Goal: Find specific page/section: Find specific page/section

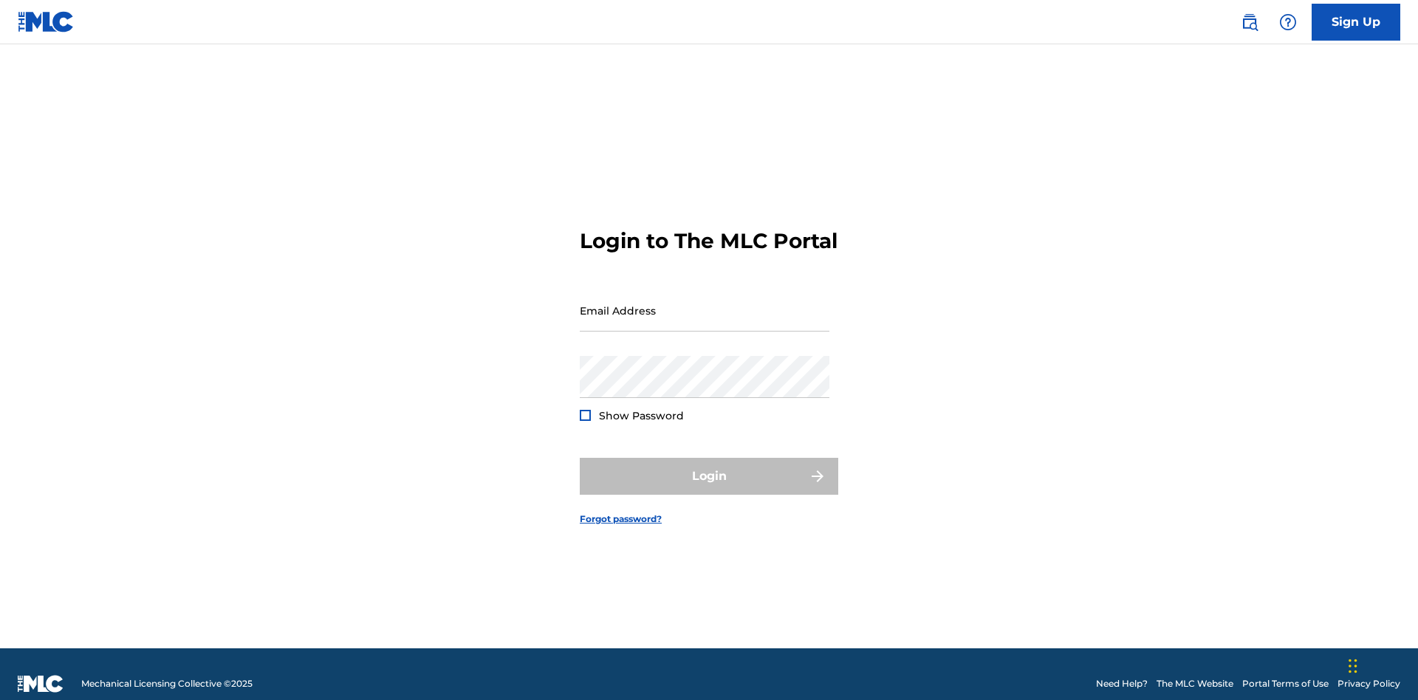
scroll to position [19, 0]
click at [705, 304] on input "Email Address" at bounding box center [705, 311] width 250 height 42
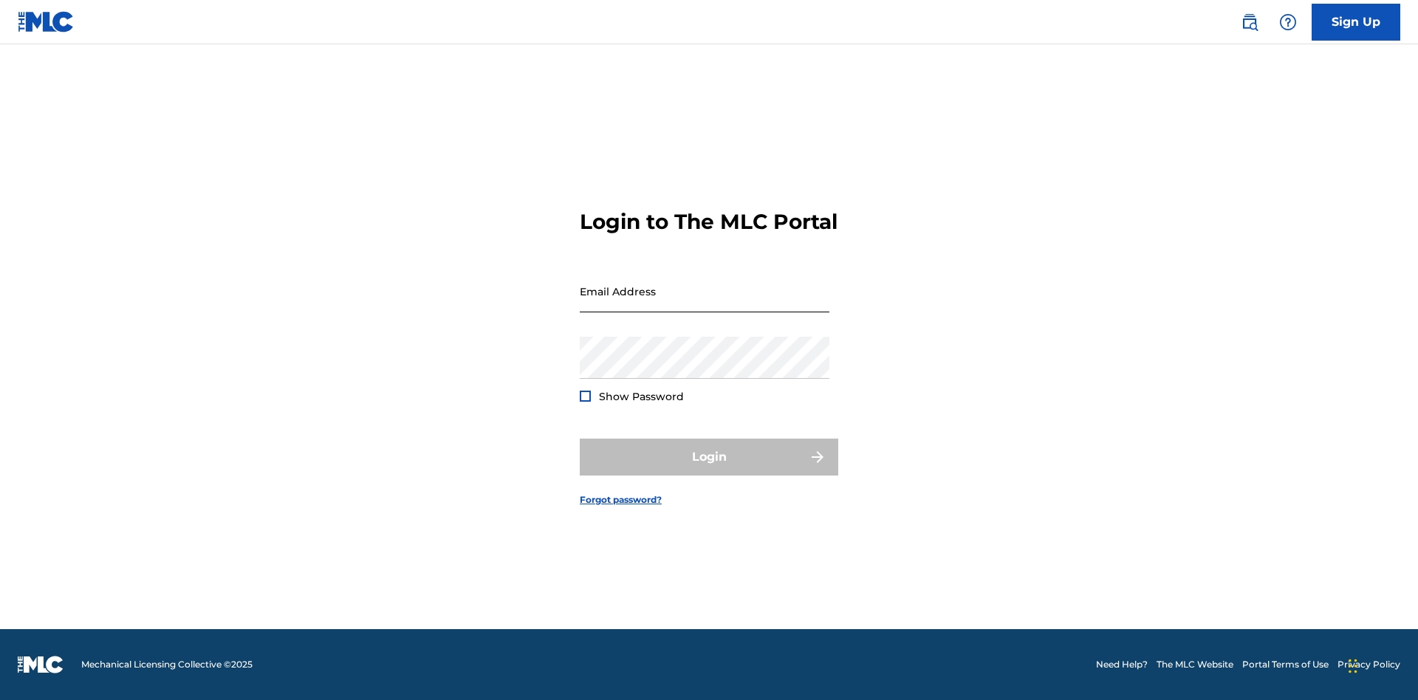
scroll to position [19, 0]
type input "[EMAIL_ADDRESS][DOMAIN_NAME]"
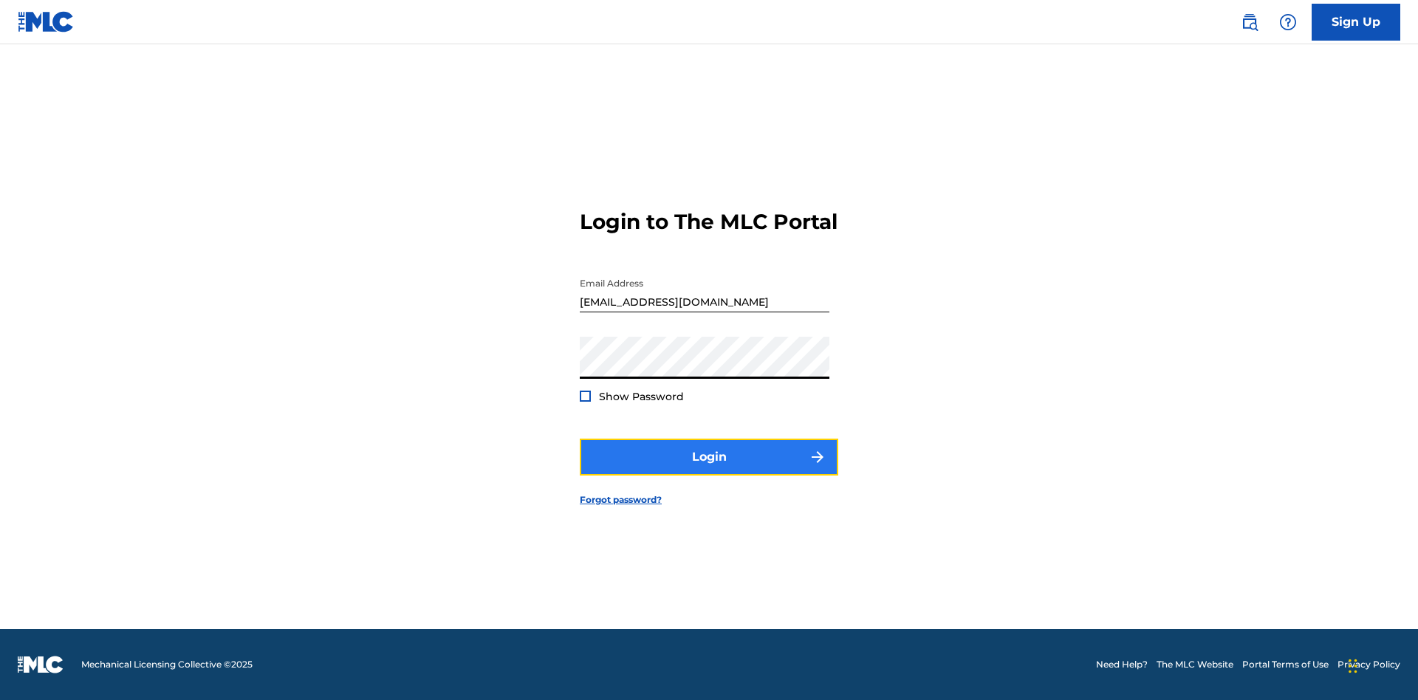
click at [709, 470] on button "Login" at bounding box center [709, 457] width 258 height 37
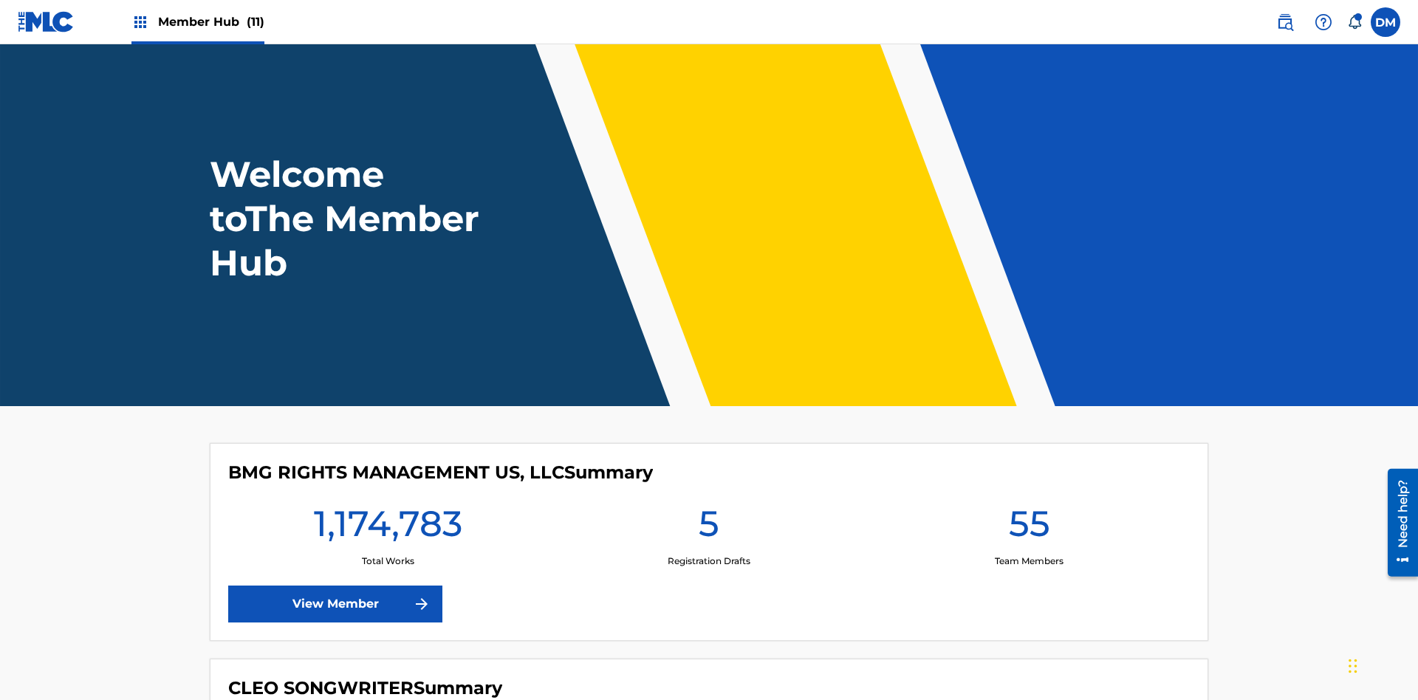
scroll to position [64, 0]
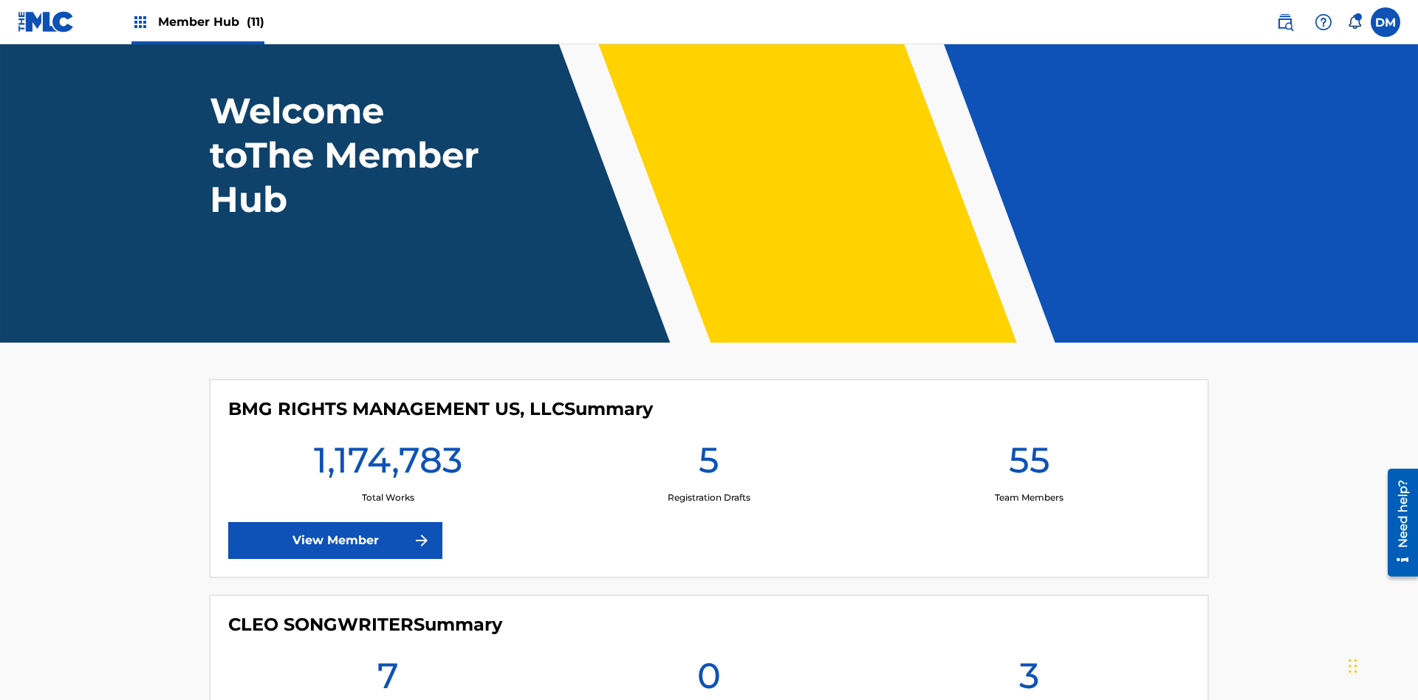
click at [210, 21] on span "Member Hub (11)" at bounding box center [211, 21] width 106 height 17
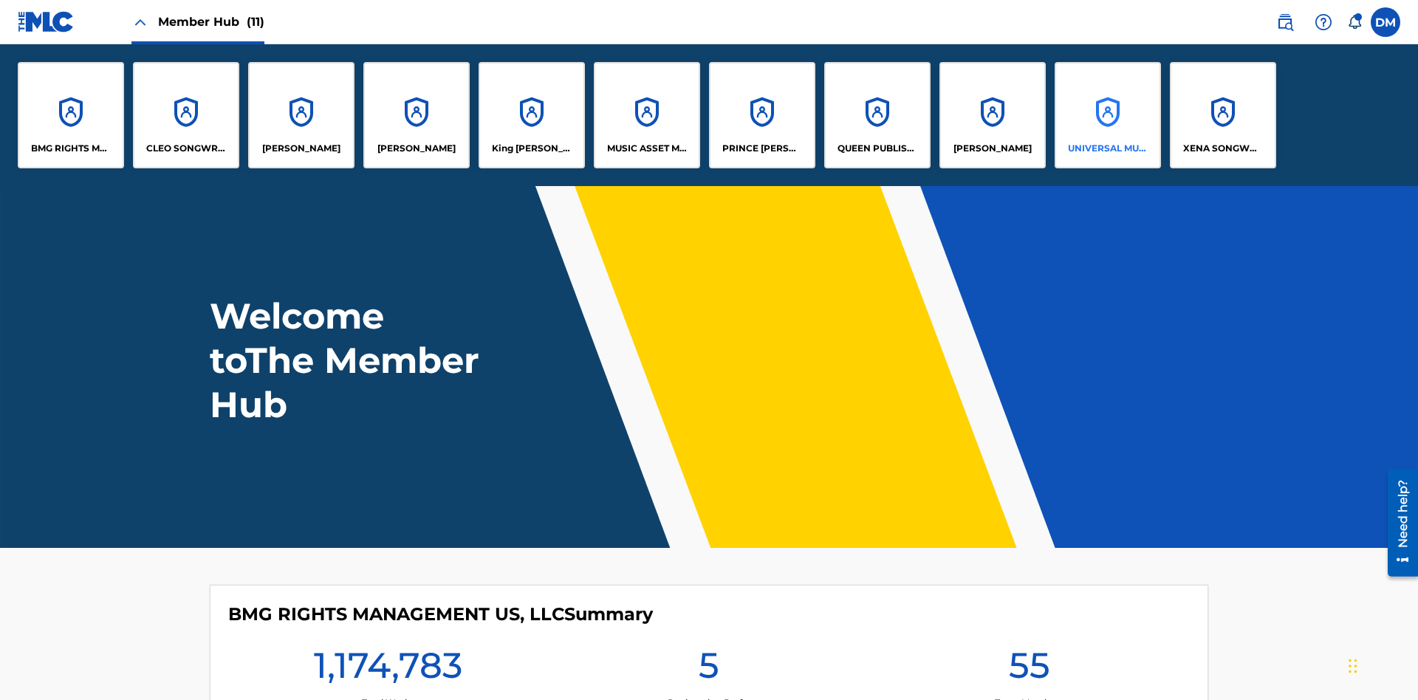
click at [1107, 148] on p "UNIVERSAL MUSIC PUB GROUP" at bounding box center [1108, 148] width 81 height 13
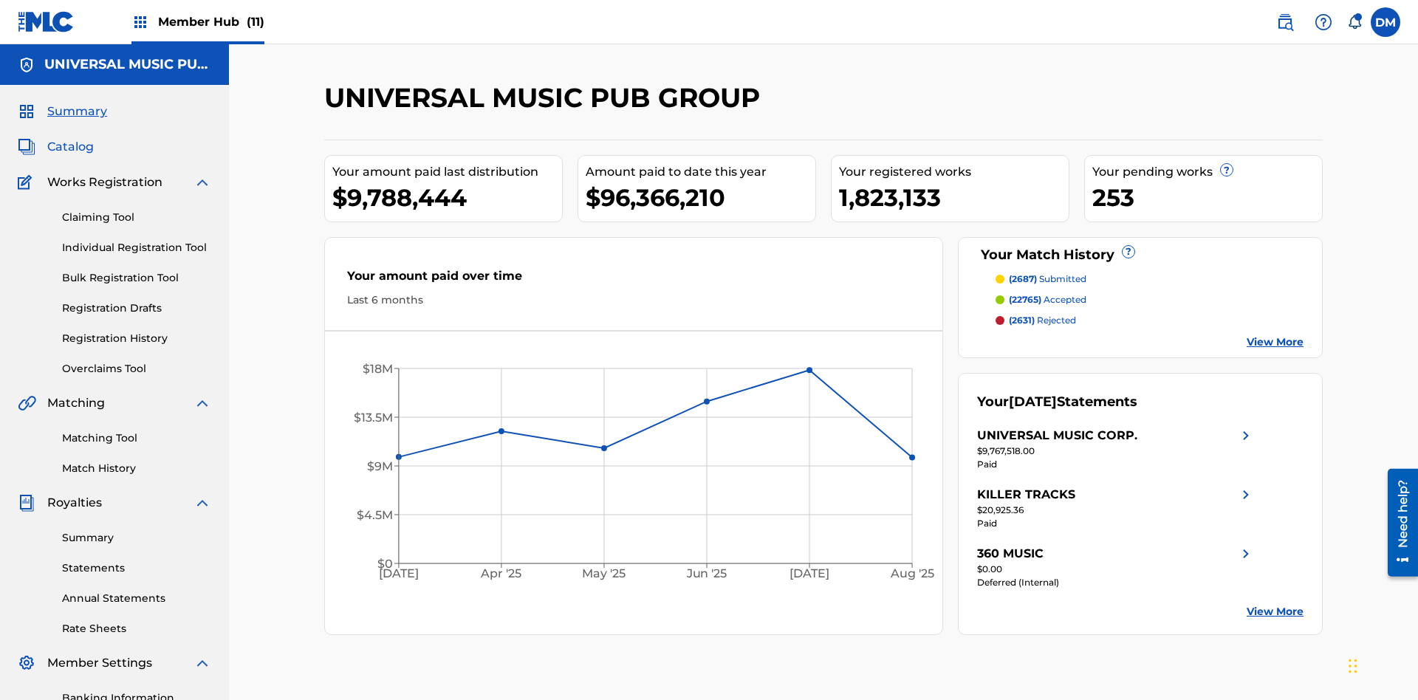
click at [70, 138] on span "Catalog" at bounding box center [70, 147] width 47 height 18
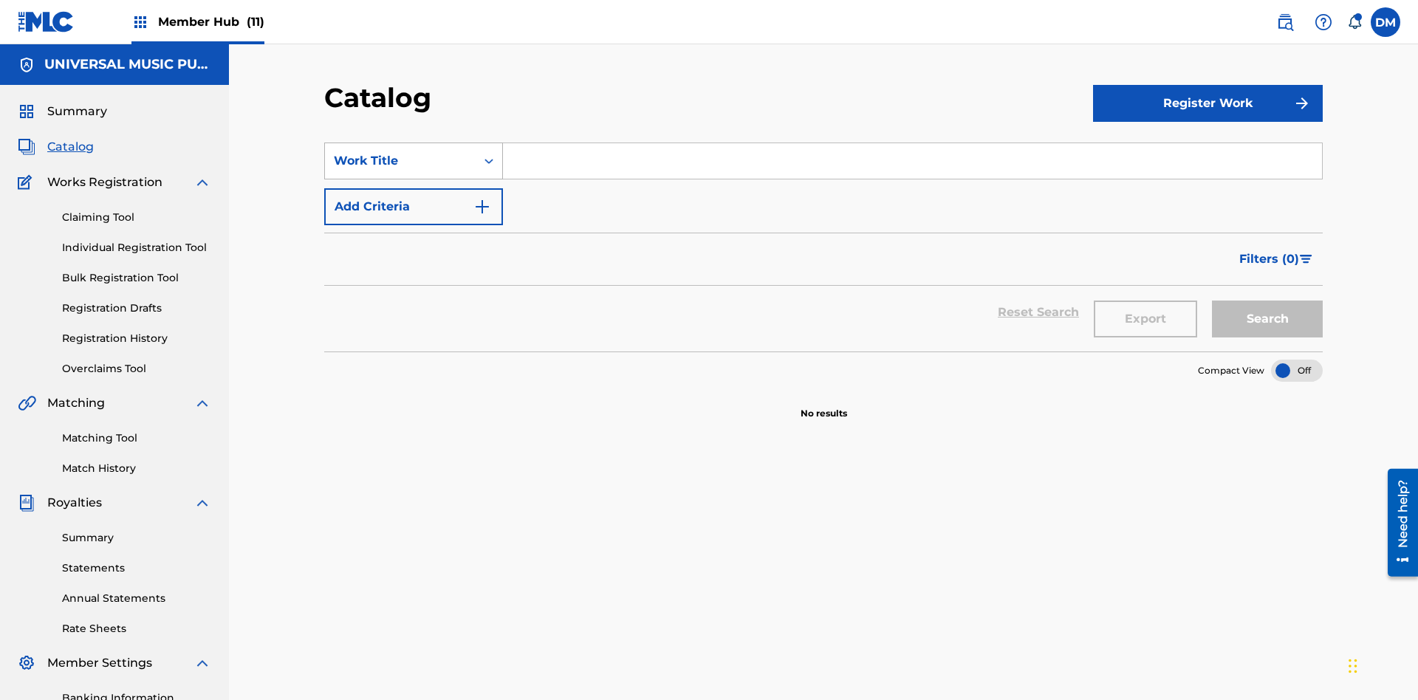
click at [400, 152] on div "Work Title" at bounding box center [400, 161] width 133 height 18
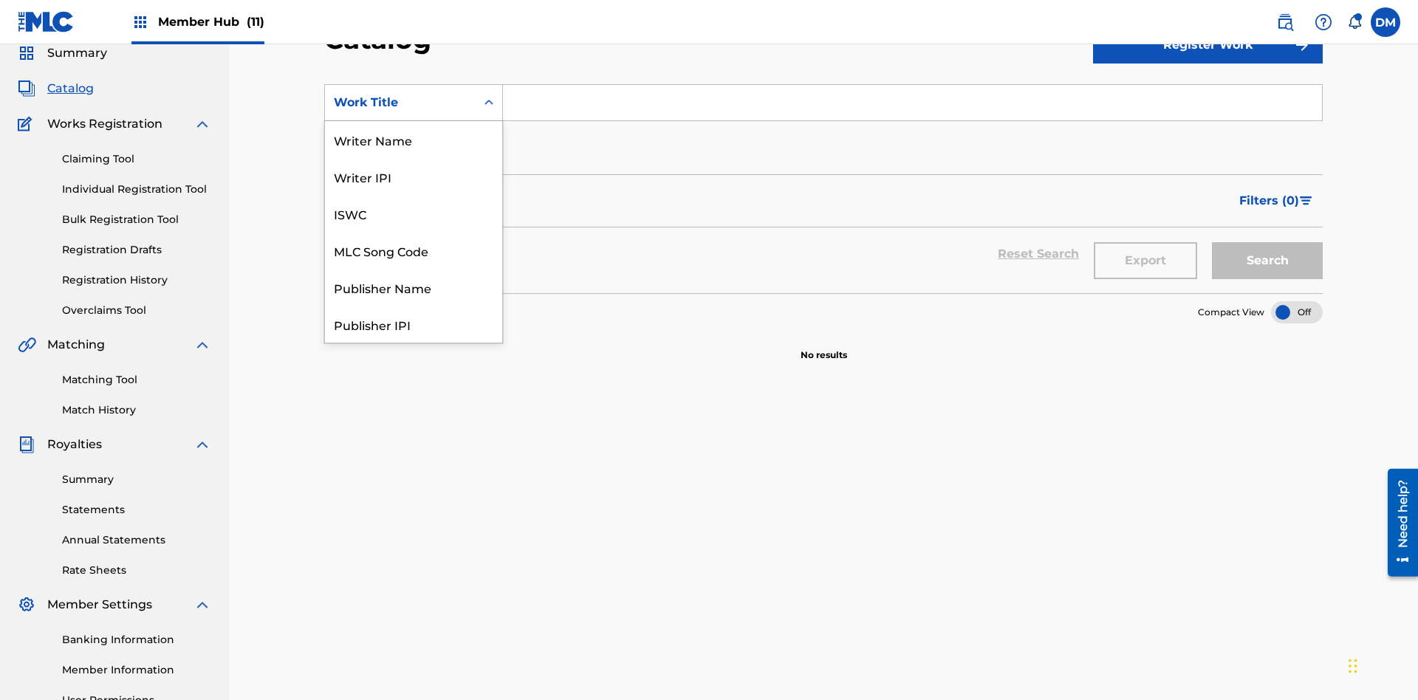
scroll to position [222, 0]
click at [414, 47] on div "MLC Song Code" at bounding box center [413, 28] width 177 height 37
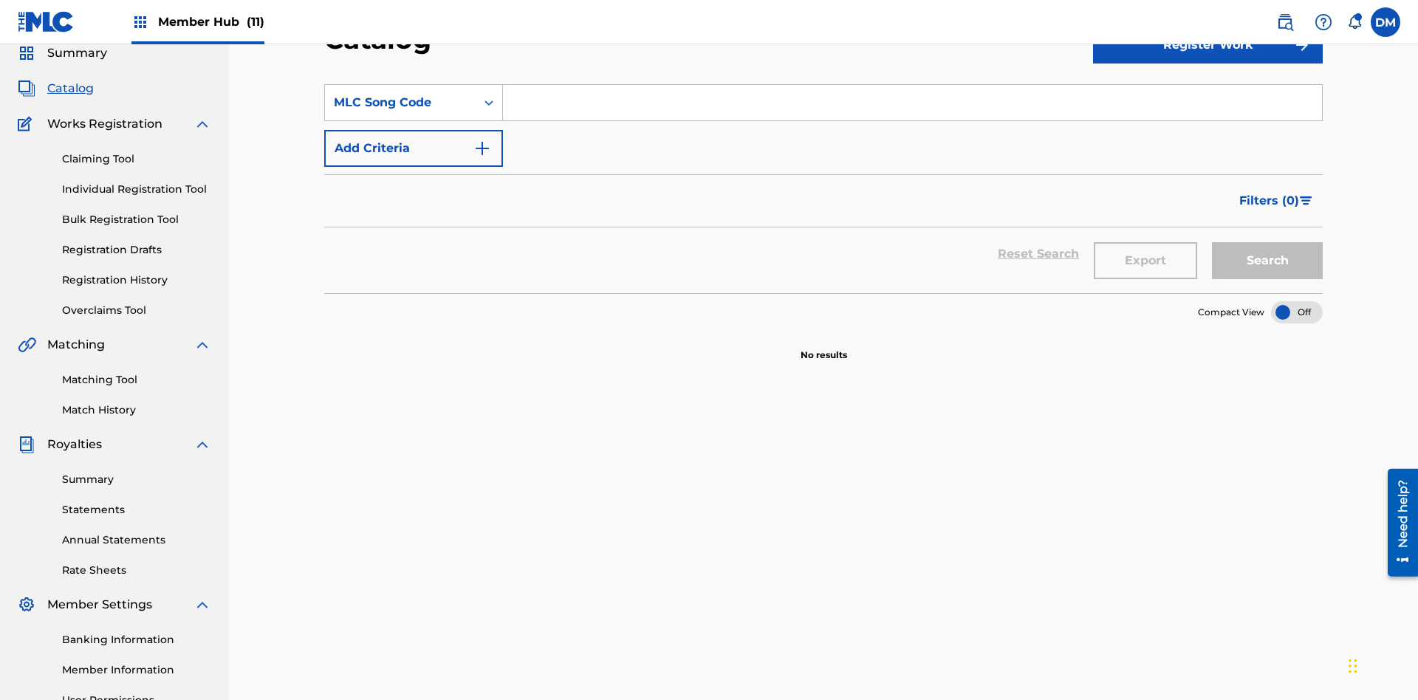
scroll to position [0, 0]
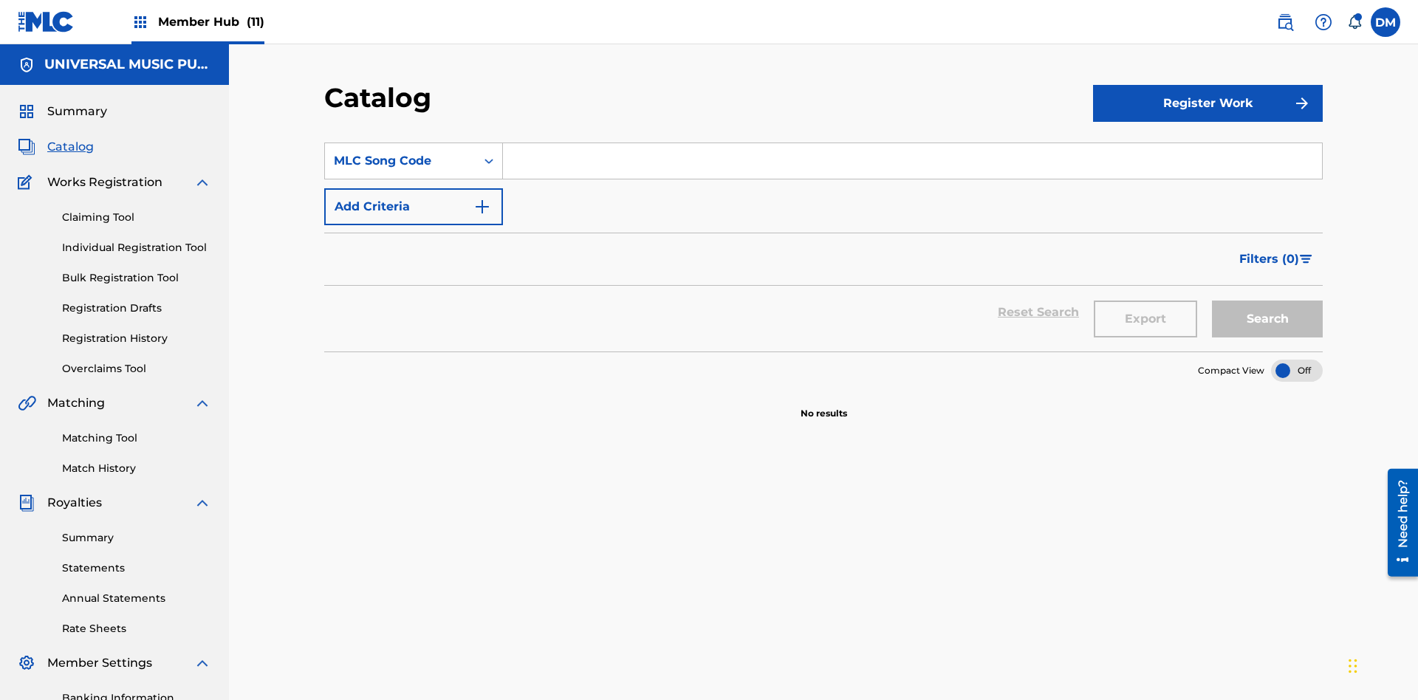
click at [912, 143] on input "Search Form" at bounding box center [912, 160] width 819 height 35
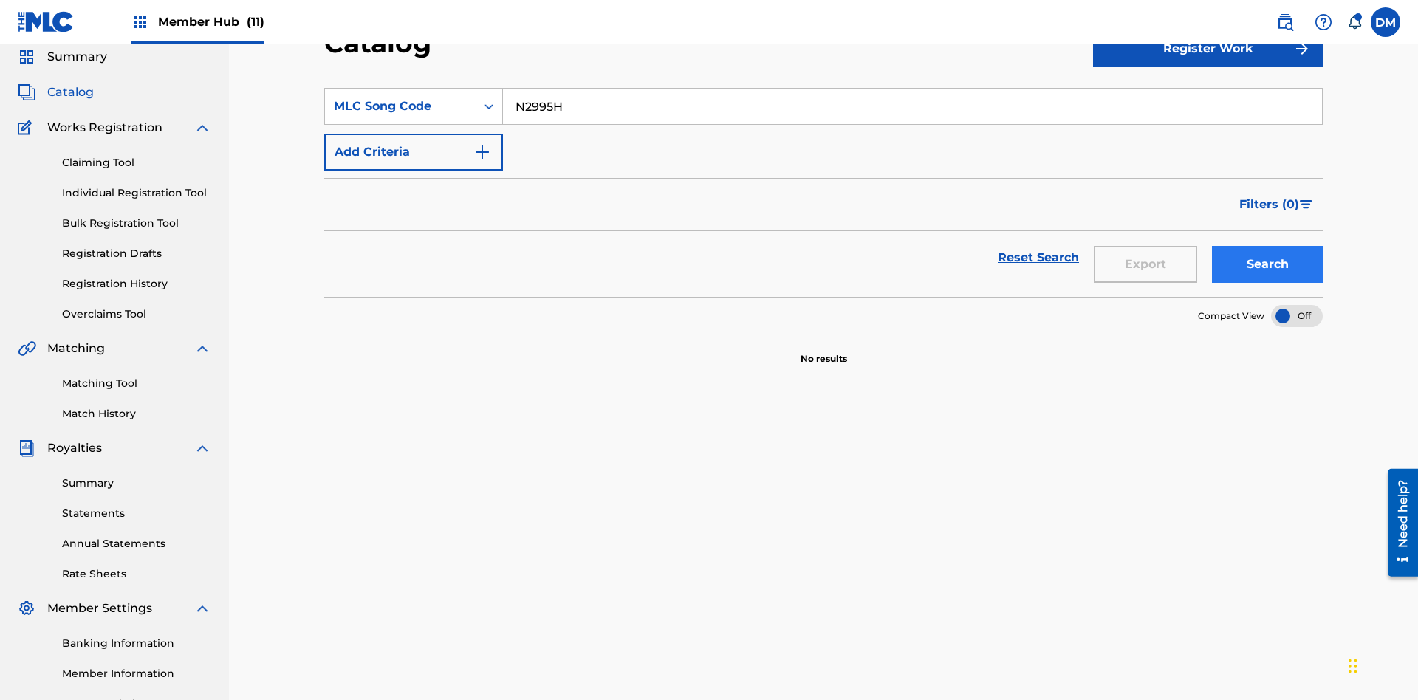
type input "N2995H"
click at [1267, 246] on button "Search" at bounding box center [1267, 264] width 111 height 37
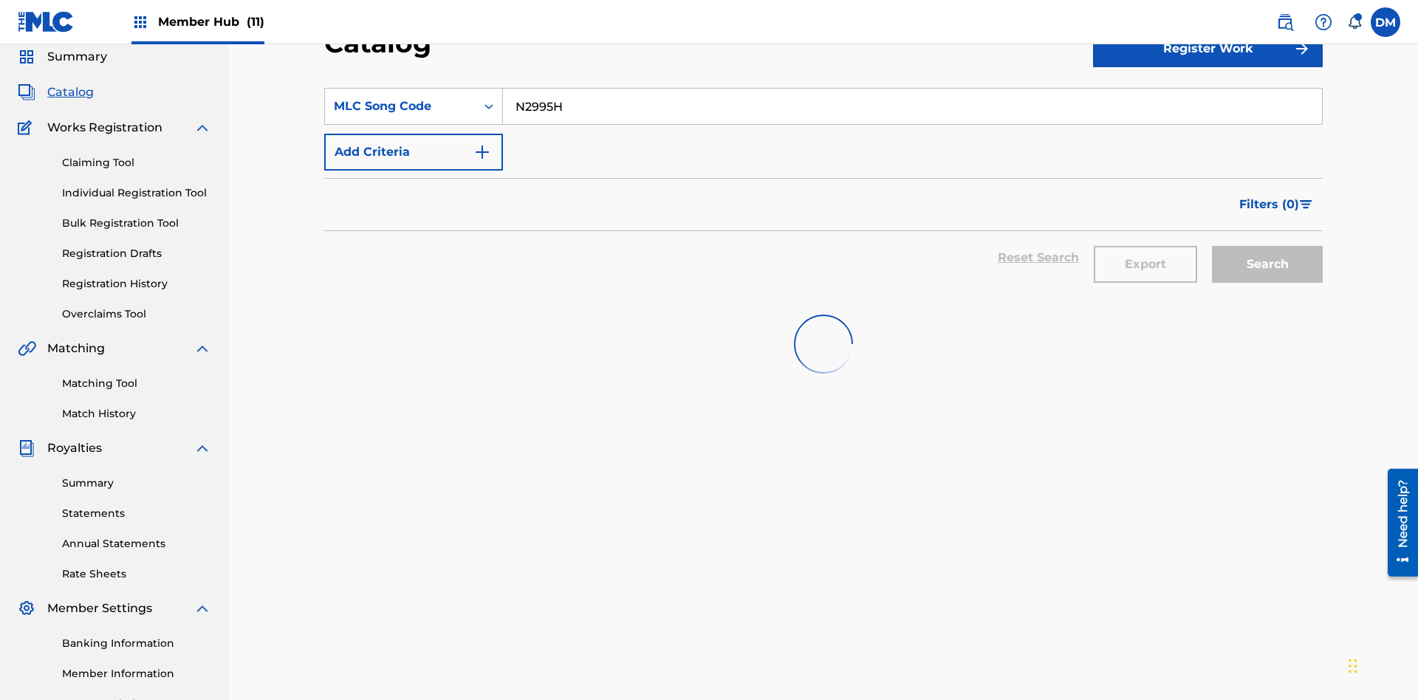
scroll to position [212, 0]
